Goal: Transaction & Acquisition: Purchase product/service

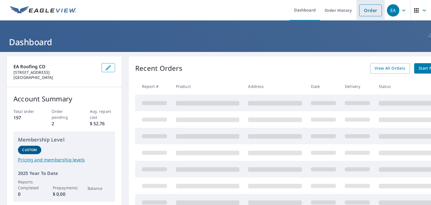
click at [363, 10] on link "Order" at bounding box center [370, 10] width 23 height 12
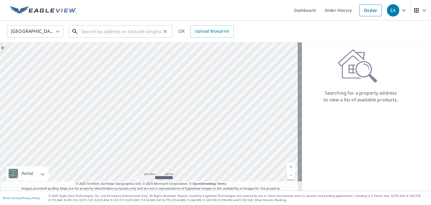
click at [88, 30] on input "text" at bounding box center [121, 32] width 80 height 16
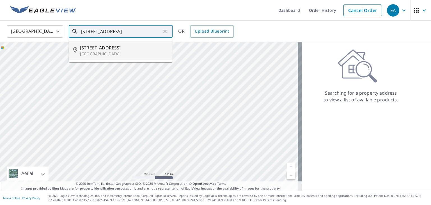
click at [98, 49] on span "[STREET_ADDRESS]" at bounding box center [124, 47] width 88 height 7
type input "[STREET_ADDRESS]"
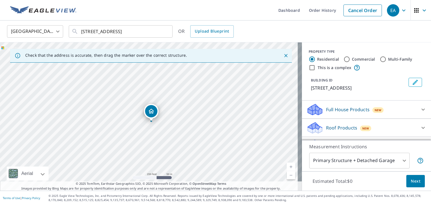
click at [287, 166] on link "Current Level 17, Zoom In" at bounding box center [291, 167] width 8 height 8
click at [287, 166] on link "Current Level 18, Zoom In" at bounding box center [291, 167] width 8 height 8
click at [344, 59] on input "Commercial" at bounding box center [347, 59] width 7 height 7
radio input "true"
type input "4"
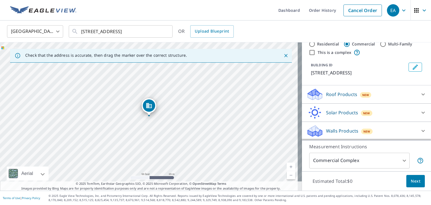
scroll to position [21, 0]
click at [330, 93] on p "Roof Products" at bounding box center [341, 94] width 31 height 7
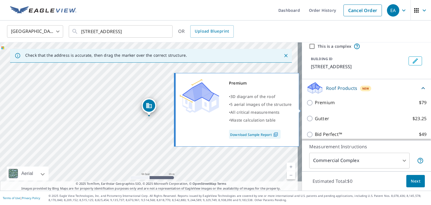
click at [306, 106] on input "Premium $79" at bounding box center [310, 102] width 8 height 7
checkbox input "true"
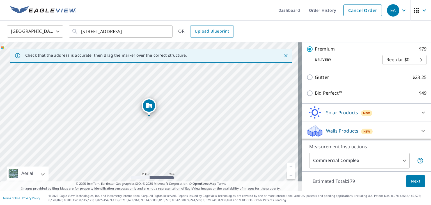
scroll to position [90, 0]
click at [370, 160] on body "EA EA Dashboard Order History Cancel Order EA [GEOGRAPHIC_DATA] [GEOGRAPHIC_DAT…" at bounding box center [215, 102] width 431 height 205
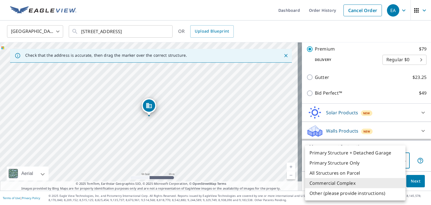
click at [370, 160] on li "Primary Structure Only" at bounding box center [355, 163] width 100 height 10
type input "2"
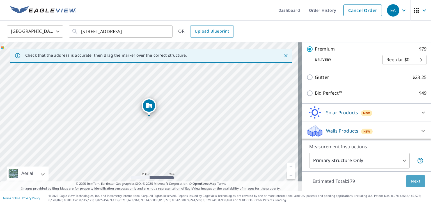
click at [411, 180] on span "Next" at bounding box center [416, 181] width 10 height 7
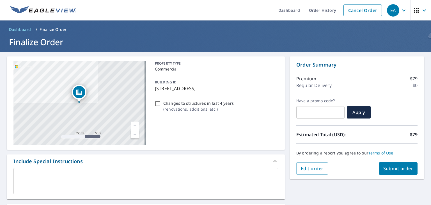
click at [20, 173] on div "x ​" at bounding box center [145, 181] width 265 height 26
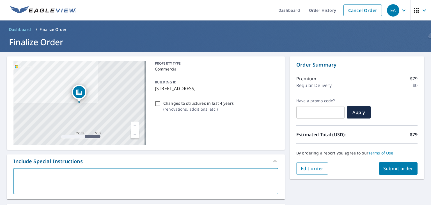
type textarea "I"
type textarea "x"
checkbox input "true"
type textarea "I"
type textarea "x"
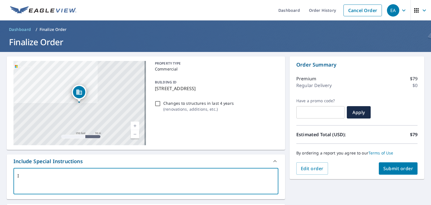
checkbox input "true"
type textarea "I o"
type textarea "x"
checkbox input "true"
type textarea "I on"
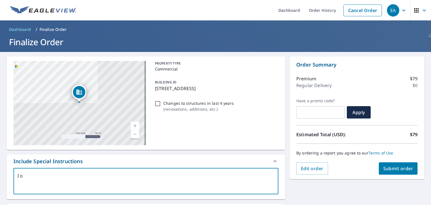
type textarea "x"
checkbox input "true"
type textarea "I onl"
type textarea "x"
checkbox input "true"
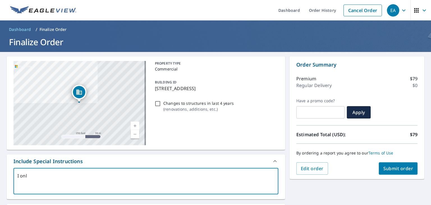
type textarea "I only"
type textarea "x"
checkbox input "true"
type textarea "I only"
type textarea "x"
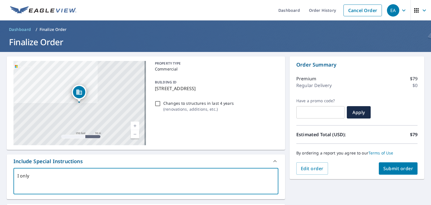
checkbox input "true"
type textarea "I only n"
type textarea "x"
checkbox input "true"
type textarea "I only ne"
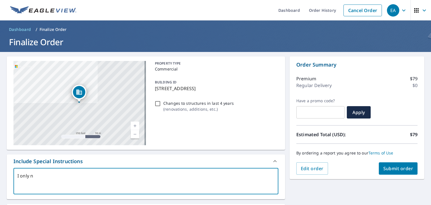
type textarea "x"
checkbox input "true"
type textarea "I only nee"
type textarea "x"
checkbox input "true"
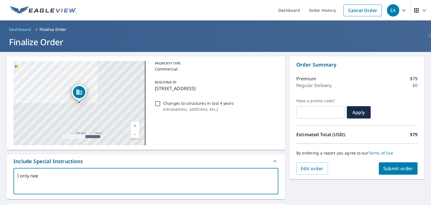
type textarea "I only need"
type textarea "x"
checkbox input "true"
type textarea "I only need"
type textarea "x"
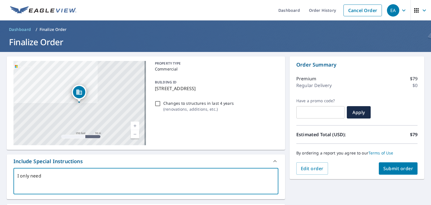
checkbox input "true"
type textarea "I only need r"
type textarea "x"
checkbox input "true"
type textarea "I only need re"
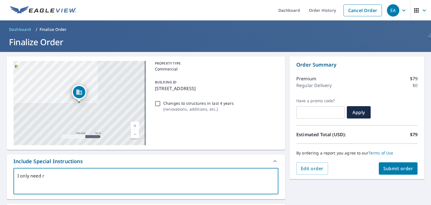
type textarea "x"
checkbox input "true"
type textarea "I only need rep"
type textarea "x"
checkbox input "true"
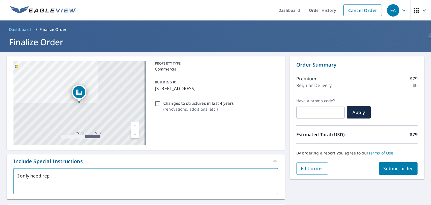
type textarea "I only need repo"
type textarea "x"
checkbox input "true"
type textarea "I only need repor"
type textarea "x"
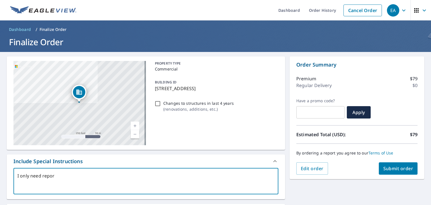
checkbox input "true"
type textarea "I only need report"
type textarea "x"
checkbox input "true"
type textarea "I only need report"
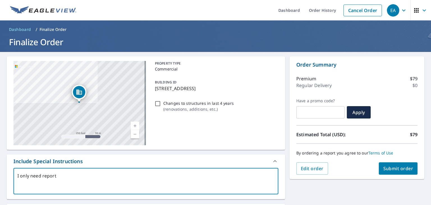
type textarea "x"
checkbox input "true"
type textarea "I only need report o"
type textarea "x"
checkbox input "true"
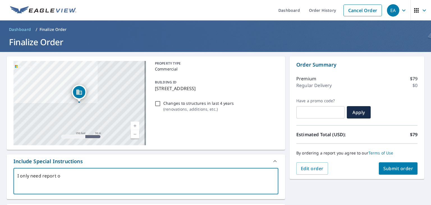
type textarea "I only need report on"
type textarea "x"
checkbox input "true"
type textarea "I only need report on"
type textarea "x"
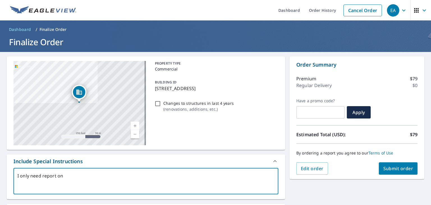
checkbox input "true"
type textarea "I only need report on s"
type textarea "x"
checkbox input "true"
type textarea "I only need report on st"
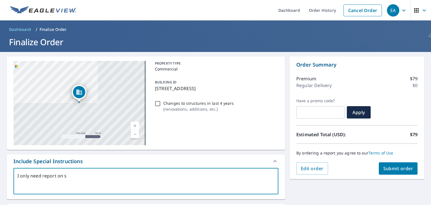
type textarea "x"
checkbox input "true"
type textarea "I only need report on ste"
type textarea "x"
checkbox input "true"
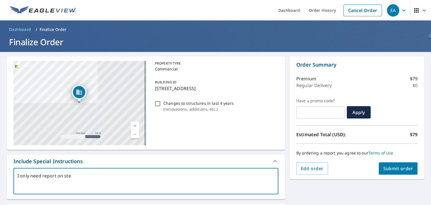
type textarea "I only need report on stee"
type textarea "x"
checkbox input "true"
type textarea "I only need report on steep"
type textarea "x"
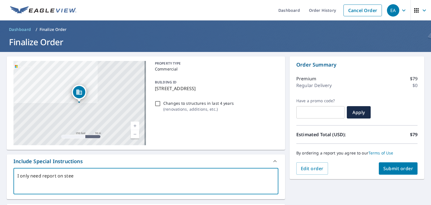
checkbox input "true"
type textarea "I only need report on steep"
type textarea "x"
checkbox input "true"
type textarea "I only need report on steep s"
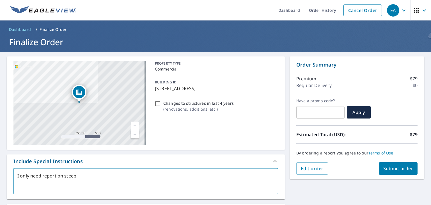
type textarea "x"
checkbox input "true"
type textarea "I only need report on steep sl"
type textarea "x"
checkbox input "true"
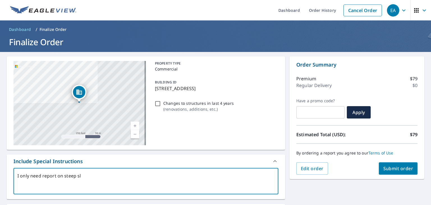
type textarea "I only need report on steep slo"
type textarea "x"
checkbox input "true"
type textarea "I only need report on steep slop"
type textarea "x"
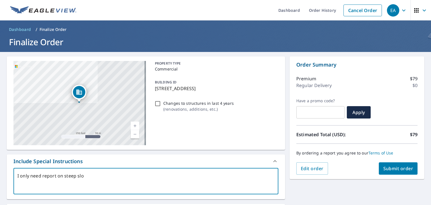
checkbox input "true"
type textarea "I only need report on steep slope"
type textarea "x"
checkbox input "true"
type textarea "I only need report on steep slope"
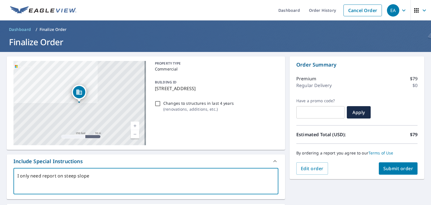
type textarea "x"
checkbox input "true"
type textarea "I only need report on steep slope s"
type textarea "x"
checkbox input "true"
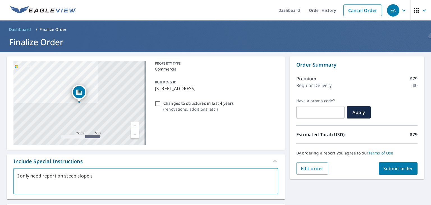
type textarea "I only need report on steep slope se"
type textarea "x"
checkbox input "true"
type textarea "I only need report on steep slope sec"
type textarea "x"
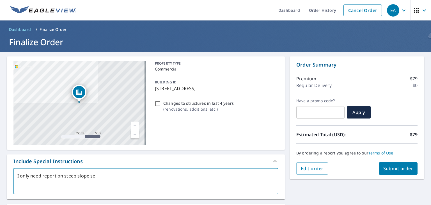
checkbox input "true"
type textarea "I only need report on steep slope sect"
type textarea "x"
checkbox input "true"
type textarea "I only need report on steep slope secti"
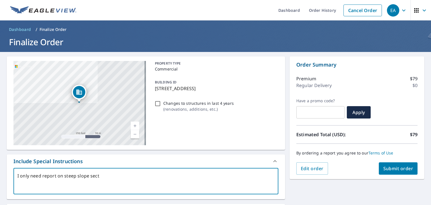
type textarea "x"
checkbox input "true"
type textarea "I only need report on steep slope sectio"
type textarea "x"
checkbox input "true"
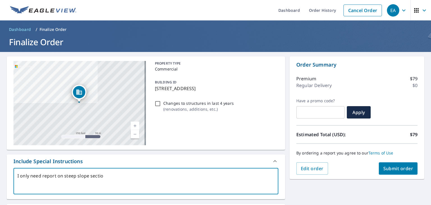
type textarea "I only need report on steep slope section"
type textarea "x"
checkbox input "true"
type textarea "I only need report on steep slope section"
type textarea "x"
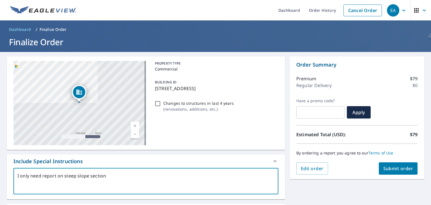
checkbox input "true"
type textarea "I only need report on steep slope section"
type textarea "x"
checkbox input "true"
type textarea "I only need report on steep slope sections"
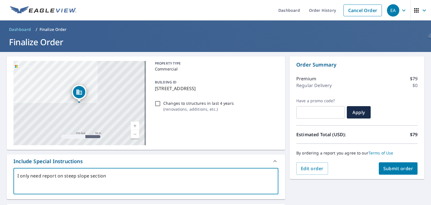
type textarea "x"
checkbox input "true"
type textarea "I only need report on steep slope sections"
type textarea "x"
checkbox input "true"
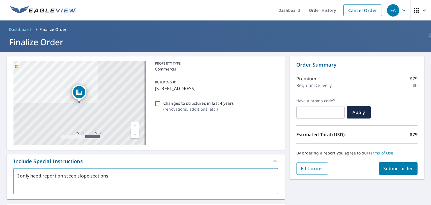
type textarea "I only need report on steep slope sections o"
type textarea "x"
checkbox input "true"
type textarea "I only need report on steep slope sections on"
type textarea "x"
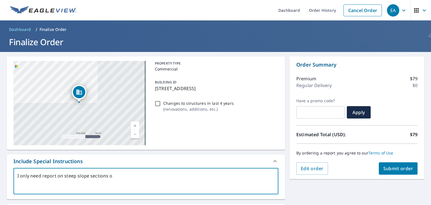
checkbox input "true"
type textarea "I only need report on steep slope sections o"
type textarea "x"
checkbox input "true"
type textarea "I only need report on steep slope sections"
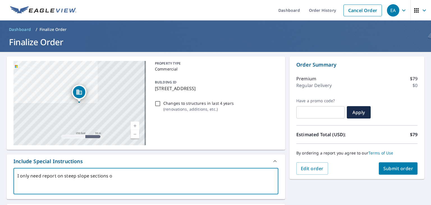
type textarea "x"
checkbox input "true"
type textarea "I only need report on steep slope sections"
type textarea "x"
checkbox input "true"
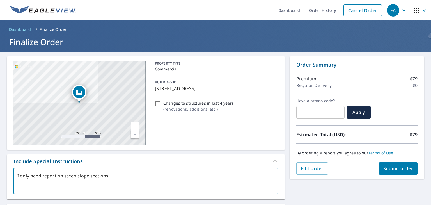
type textarea "I only need report on steep slope sections."
type textarea "x"
checkbox input "true"
type textarea "I only need report on steep slope sections."
type textarea "x"
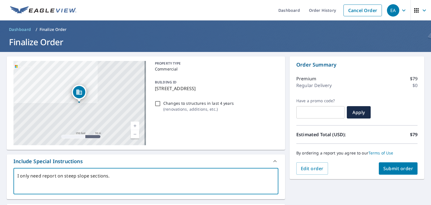
checkbox input "true"
type textarea "I only need report on steep slope sections."
type textarea "x"
checkbox input "true"
type textarea "I only need report on steep slope sections"
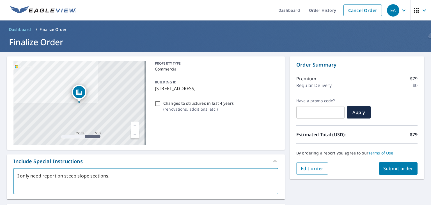
type textarea "x"
checkbox input "true"
type textarea "I only need report on steep slope sections"
type textarea "x"
checkbox input "true"
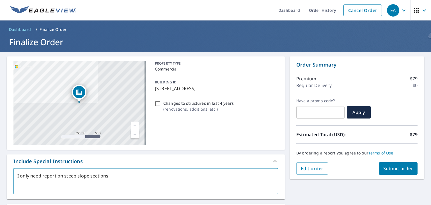
type textarea "I only need report on steep slope sections o"
type textarea "x"
checkbox input "true"
type textarea "I only need report on steep slope sections of"
type textarea "x"
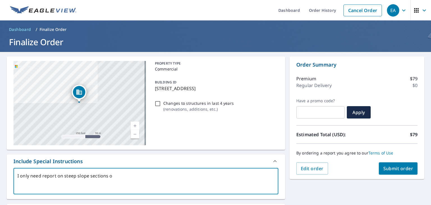
checkbox input "true"
type textarea "I only need report on steep slope sections of"
type textarea "x"
checkbox input "true"
type textarea "I only need report on steep slope sections of t"
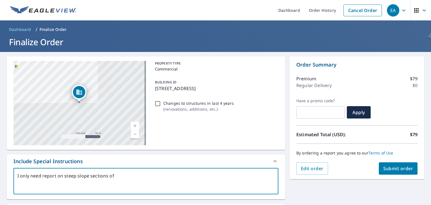
type textarea "x"
checkbox input "true"
type textarea "I only need report on steep slope sections of th"
type textarea "x"
checkbox input "true"
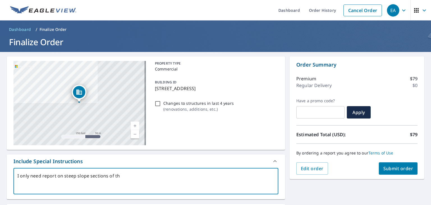
type textarea "I only need report on steep slope sections of the"
type textarea "x"
checkbox input "true"
type textarea "I only need report on steep slope sections of the"
type textarea "x"
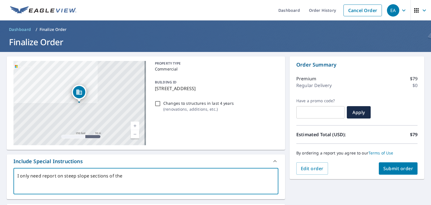
checkbox input "true"
type textarea "I only need report on steep slope sections of the c"
type textarea "x"
checkbox input "true"
type textarea "I only need report on steep slope sections of the co"
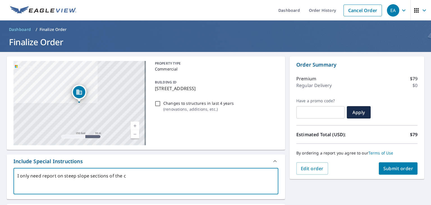
type textarea "x"
checkbox input "true"
type textarea "I only need report on steep slope sections of the com"
type textarea "x"
checkbox input "true"
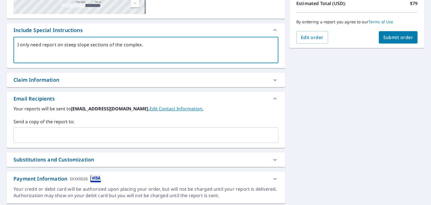
scroll to position [148, 0]
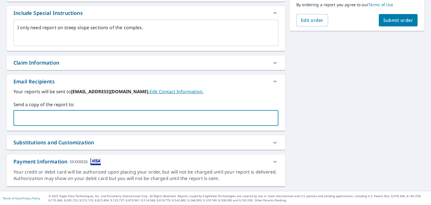
click at [36, 115] on input "text" at bounding box center [141, 118] width 251 height 11
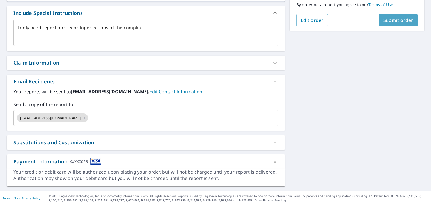
click at [392, 19] on span "Submit order" at bounding box center [398, 20] width 30 height 6
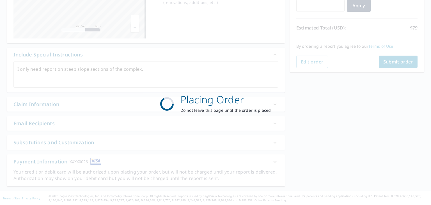
scroll to position [107, 0]
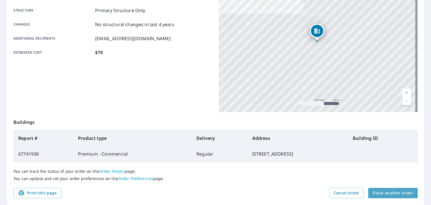
click at [384, 193] on span "Place another order" at bounding box center [393, 192] width 40 height 7
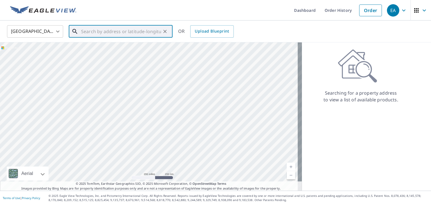
click at [86, 32] on input "text" at bounding box center [121, 32] width 80 height 16
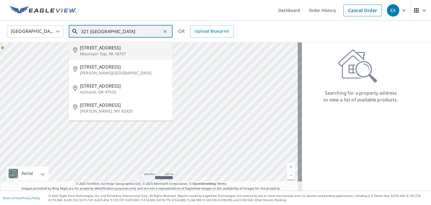
click at [95, 50] on span "[STREET_ADDRESS]" at bounding box center [124, 47] width 88 height 7
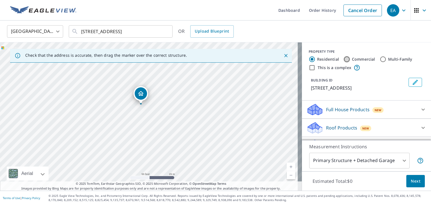
click at [344, 59] on input "Commercial" at bounding box center [347, 59] width 7 height 7
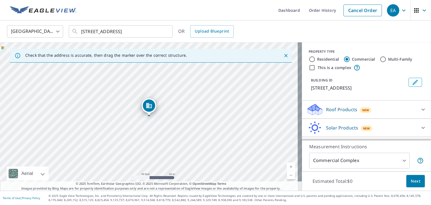
click at [326, 113] on p "Roof Products" at bounding box center [341, 109] width 31 height 7
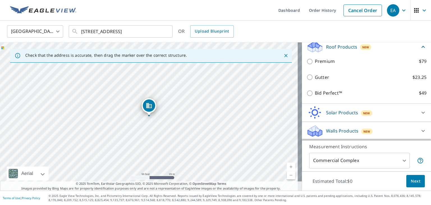
scroll to position [66, 0]
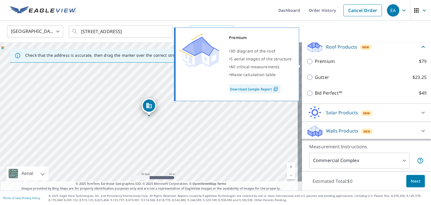
click at [306, 65] on input "Premium $79" at bounding box center [310, 61] width 8 height 7
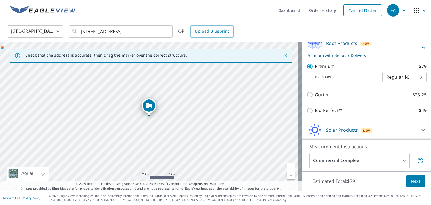
scroll to position [90, 0]
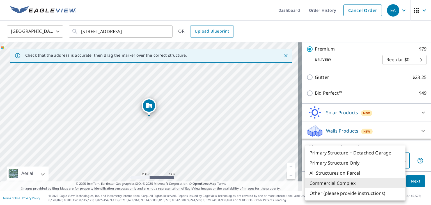
click at [388, 157] on body "EA EA Dashboard Order History Cancel Order EA [GEOGRAPHIC_DATA] [GEOGRAPHIC_DAT…" at bounding box center [215, 102] width 431 height 205
click at [351, 162] on li "Primary Structure Only" at bounding box center [355, 163] width 100 height 10
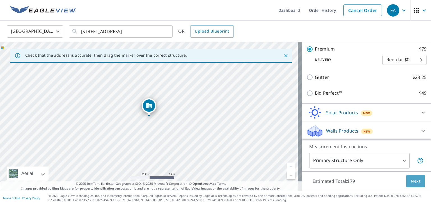
click at [411, 180] on span "Next" at bounding box center [416, 181] width 10 height 7
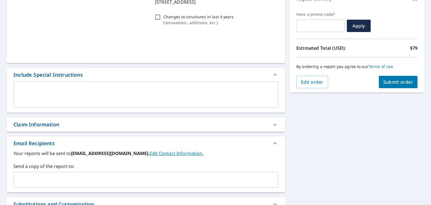
scroll to position [93, 0]
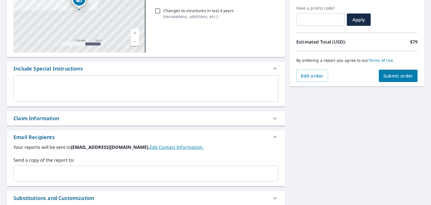
click at [28, 80] on div "x ​" at bounding box center [145, 88] width 265 height 26
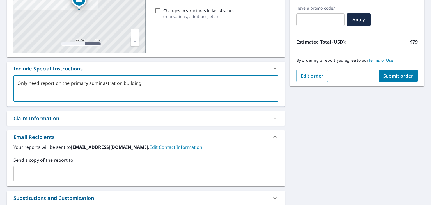
click at [109, 83] on textarea "Only need report on the primary adminastration building" at bounding box center [145, 89] width 257 height 16
click at [143, 83] on textarea "Only need report on the primary administration building" at bounding box center [145, 89] width 257 height 16
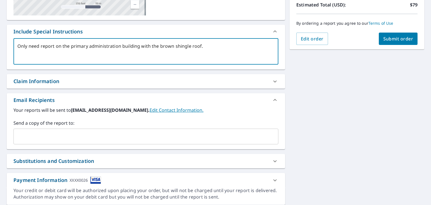
scroll to position [148, 0]
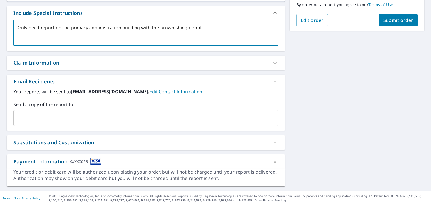
click at [40, 116] on input "text" at bounding box center [141, 118] width 251 height 11
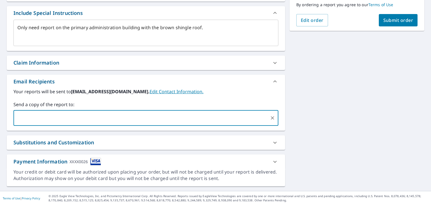
click at [392, 18] on span "Submit order" at bounding box center [398, 20] width 30 height 6
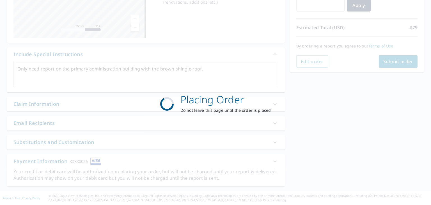
scroll to position [107, 0]
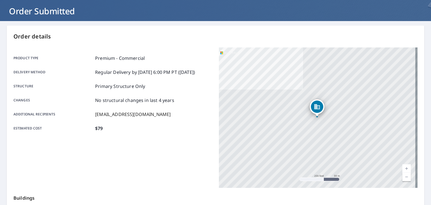
scroll to position [30, 0]
